Goal: Task Accomplishment & Management: Use online tool/utility

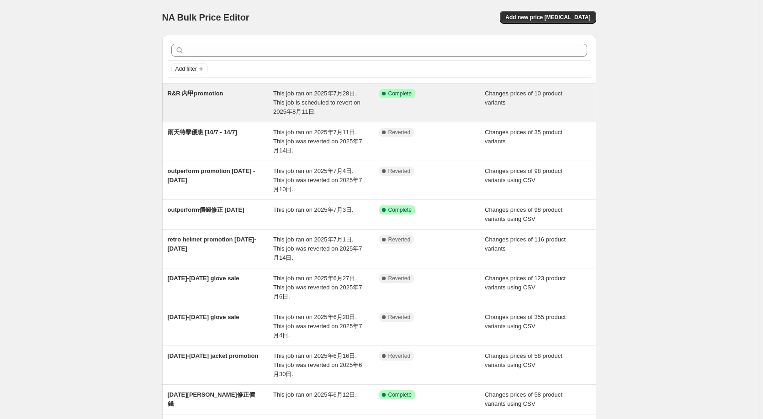
click at [191, 93] on span "R&R 內甲promotion" at bounding box center [196, 93] width 56 height 7
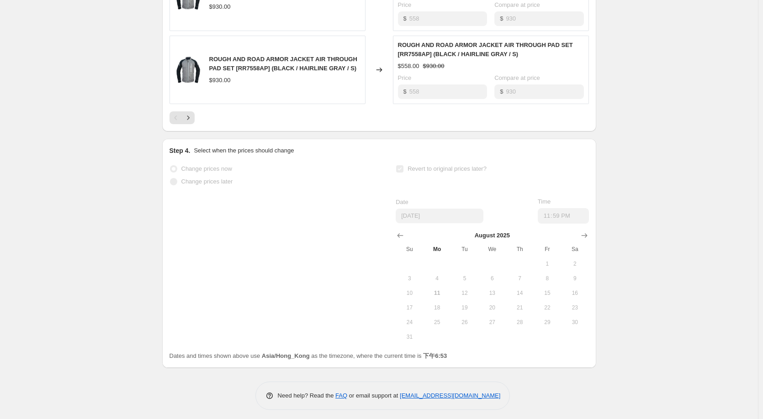
scroll to position [745, 0]
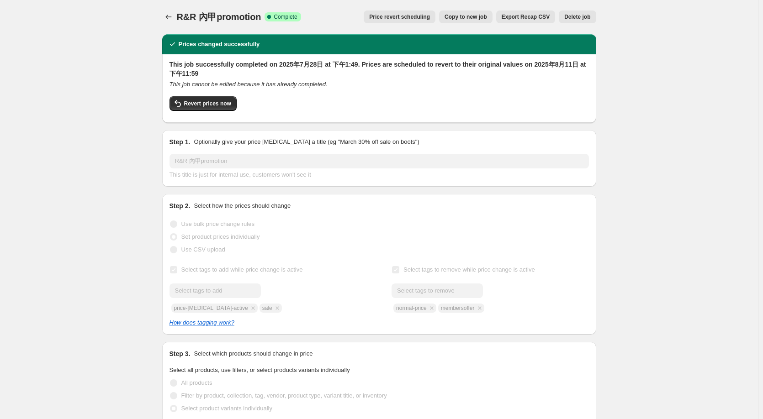
scroll to position [0, 0]
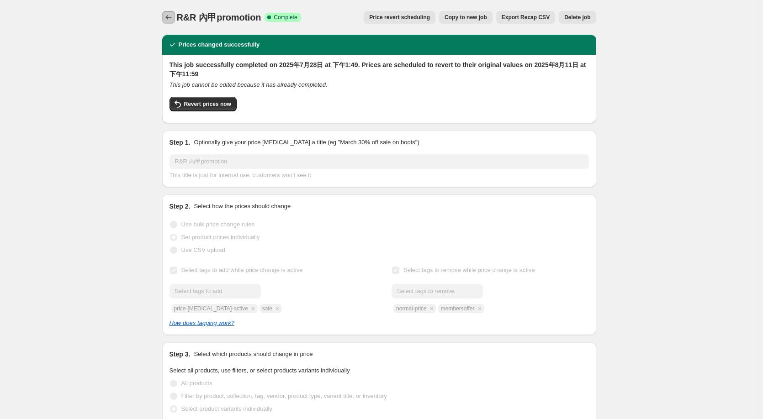
click at [165, 18] on button "Price change jobs" at bounding box center [168, 17] width 13 height 13
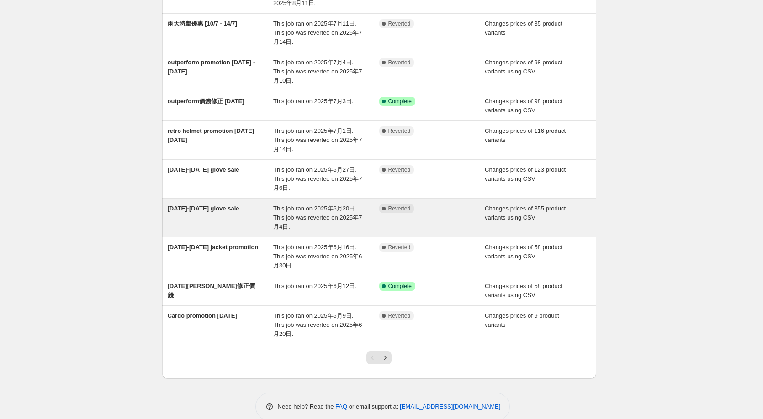
scroll to position [124, 0]
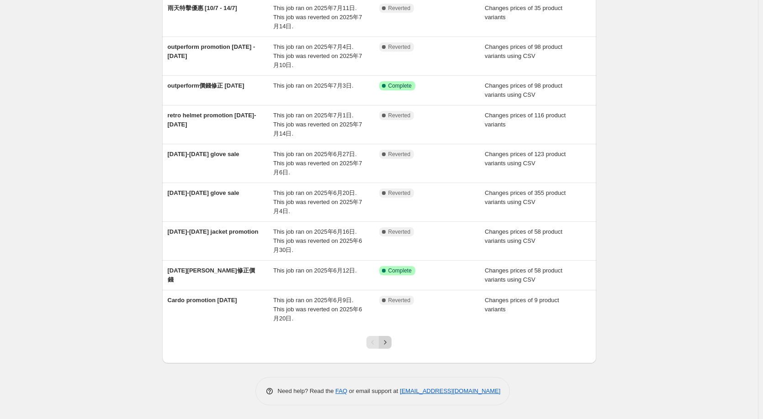
click at [389, 344] on icon "Next" at bounding box center [384, 342] width 9 height 9
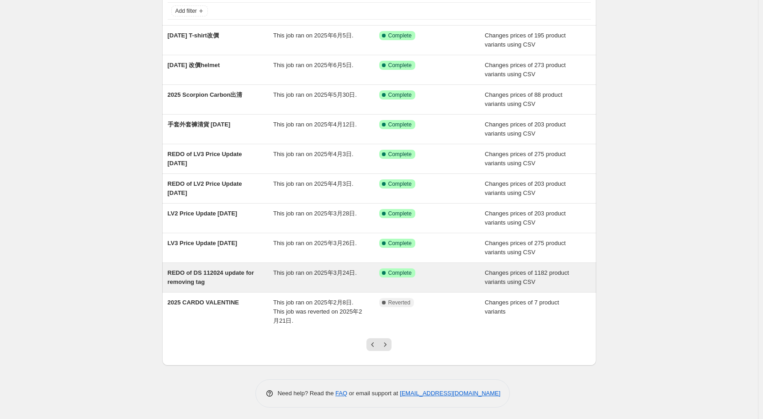
scroll to position [60, 0]
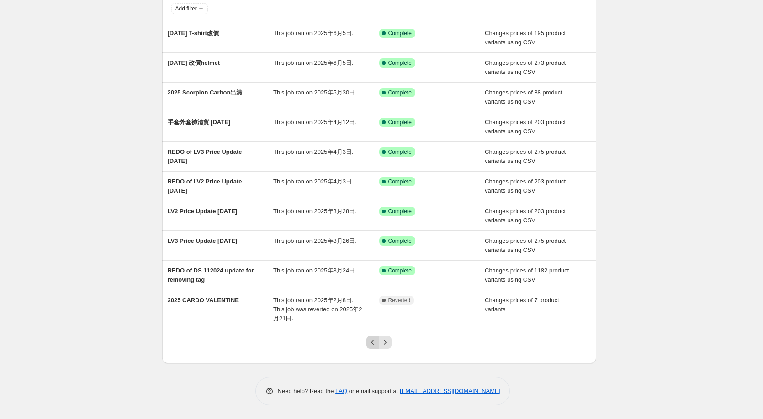
click at [374, 344] on icon "Previous" at bounding box center [372, 342] width 9 height 9
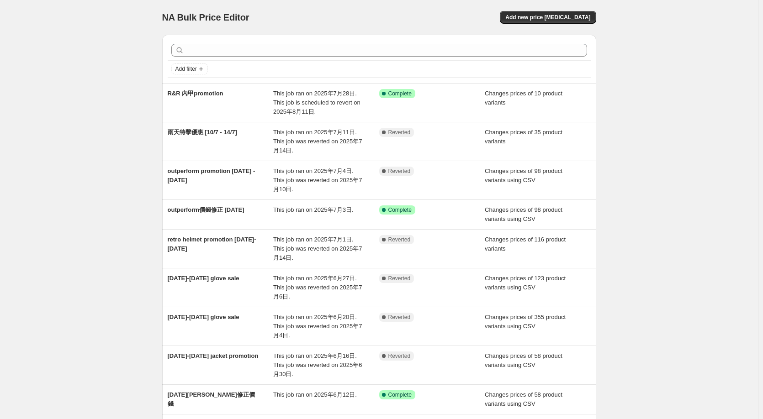
click at [100, 179] on div "NA Bulk Price Editor. This page is ready NA Bulk Price Editor Add new price [ME…" at bounding box center [379, 271] width 758 height 543
